Goal: Information Seeking & Learning: Learn about a topic

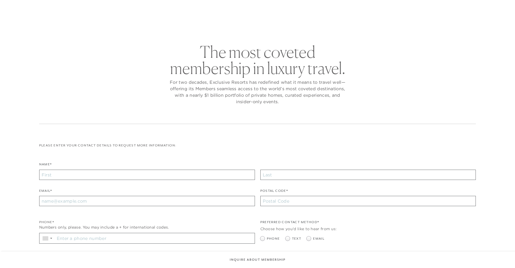
checkbox input "false"
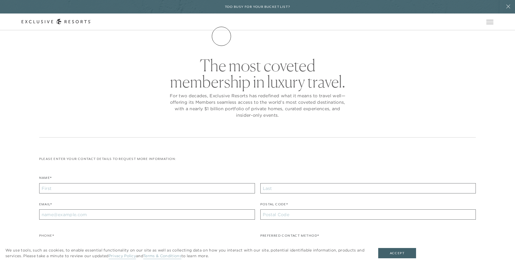
click at [0, 0] on link "The Collection" at bounding box center [0, 0] width 0 height 0
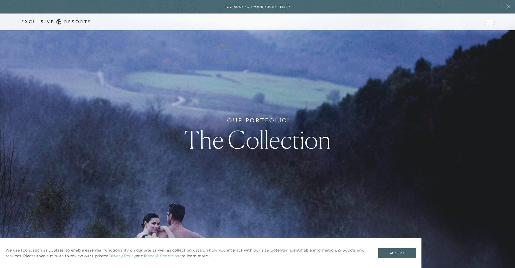
click at [0, 0] on link "Residence Collection" at bounding box center [0, 0] width 0 height 0
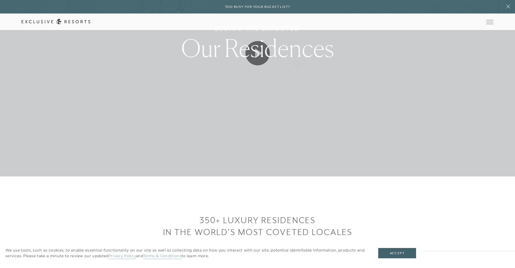
scroll to position [53, 0]
